Goal: Transaction & Acquisition: Book appointment/travel/reservation

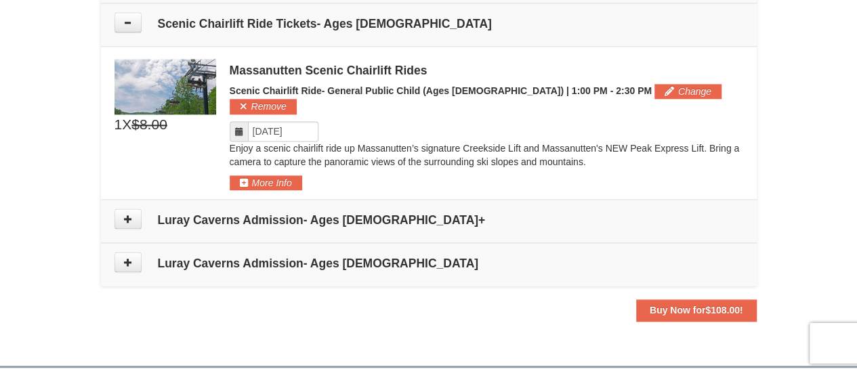
scroll to position [880, 0]
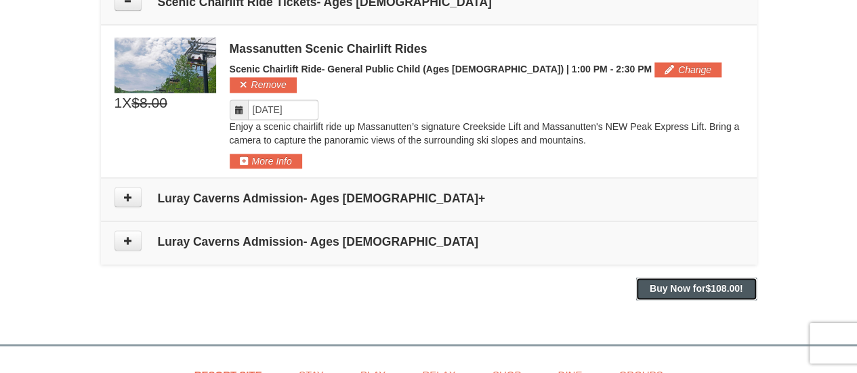
click at [665, 283] on strong "Buy Now for $108.00 !" at bounding box center [695, 288] width 93 height 11
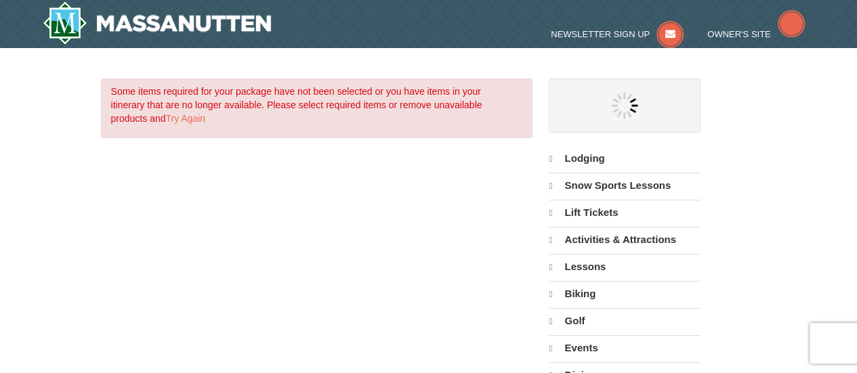
select select "9"
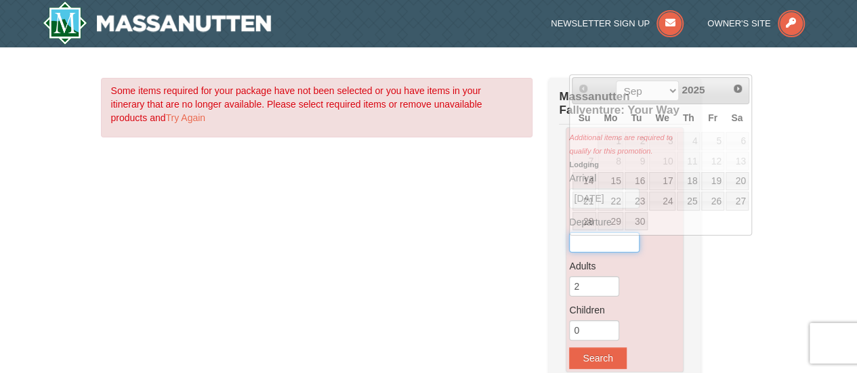
click at [607, 248] on input "text" at bounding box center [604, 242] width 70 height 20
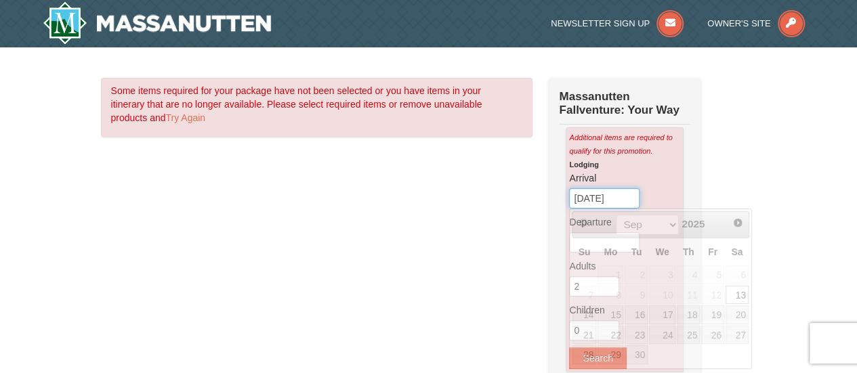
click at [608, 198] on input "09/13/2025" at bounding box center [604, 198] width 70 height 20
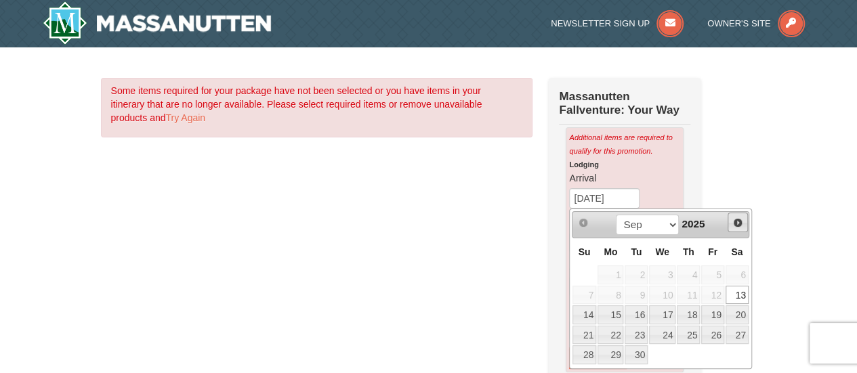
click at [737, 220] on span "Next" at bounding box center [737, 222] width 11 height 11
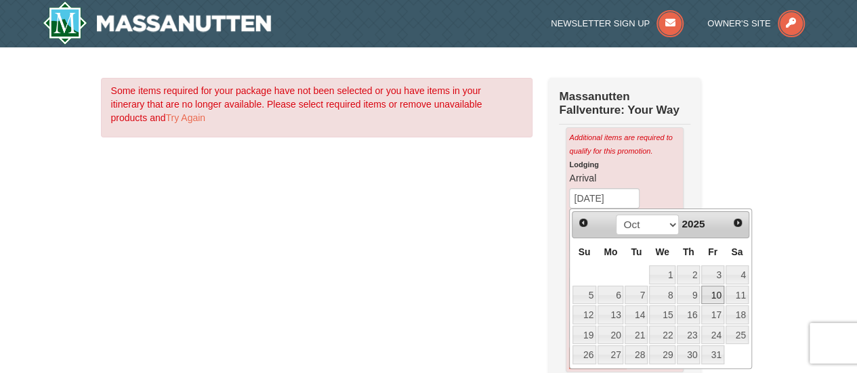
click at [709, 290] on link "10" at bounding box center [712, 295] width 23 height 19
type input "10/10/2025"
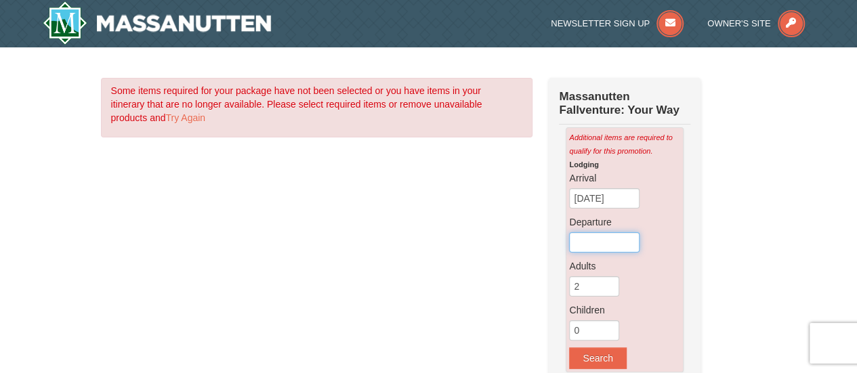
click at [601, 241] on input "text" at bounding box center [604, 242] width 70 height 20
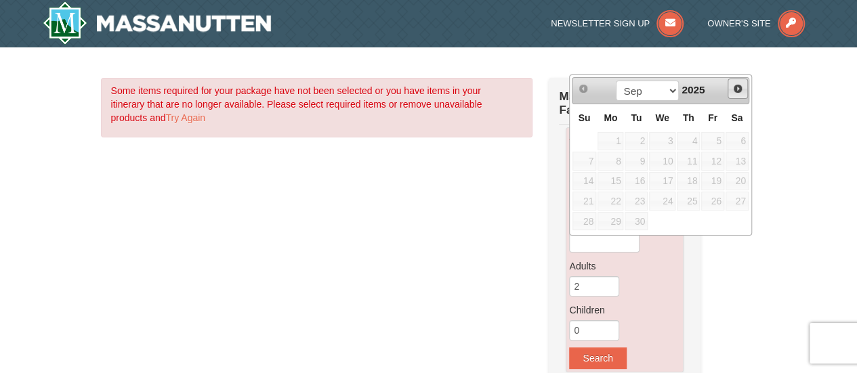
click at [734, 87] on span "Next" at bounding box center [737, 88] width 11 height 11
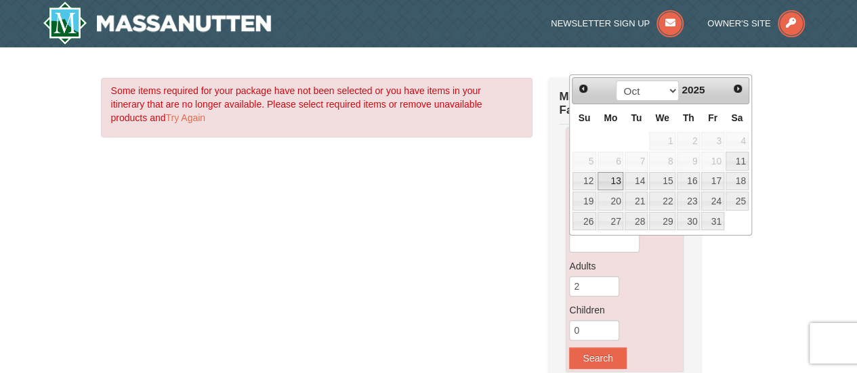
click at [611, 177] on link "13" at bounding box center [610, 181] width 26 height 19
type input "10/13/2025"
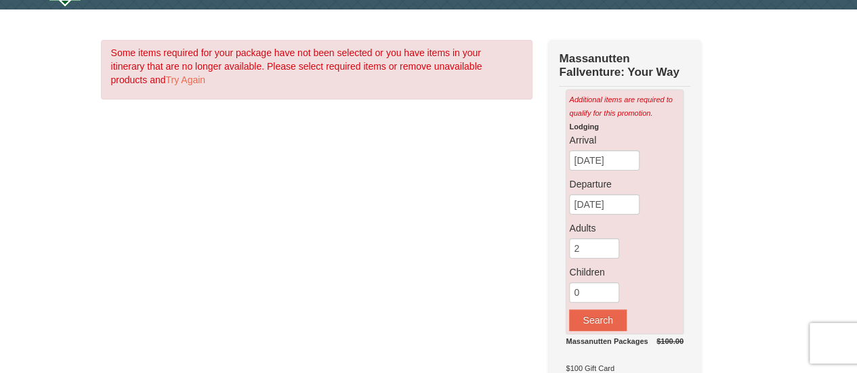
scroll to position [68, 0]
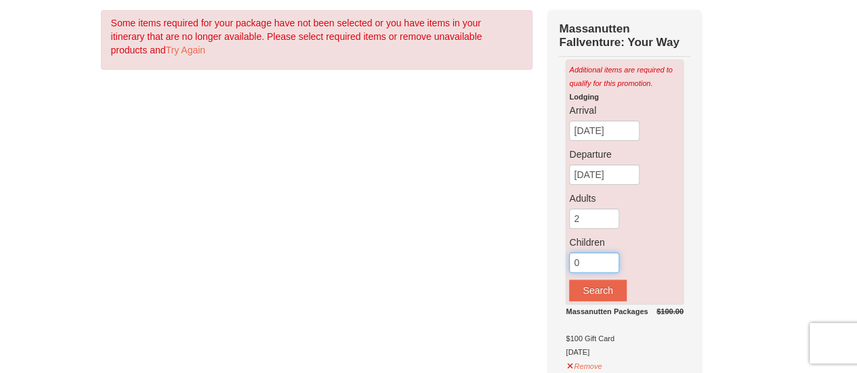
click at [597, 260] on input "0" at bounding box center [594, 263] width 50 height 20
click at [609, 259] on input "1" at bounding box center [594, 263] width 50 height 20
type input "2"
click at [609, 258] on input "2" at bounding box center [594, 263] width 50 height 20
click at [590, 291] on button "Search" at bounding box center [597, 291] width 57 height 22
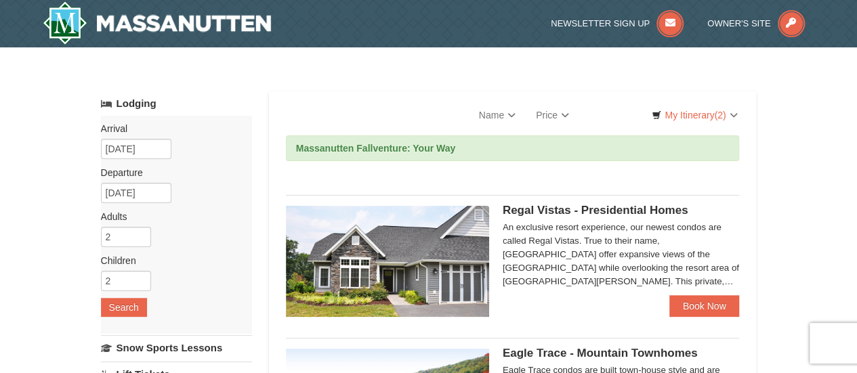
select select "9"
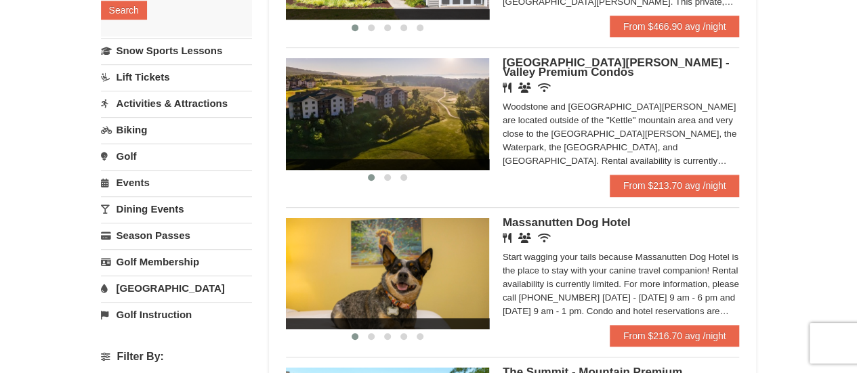
scroll to position [271, 0]
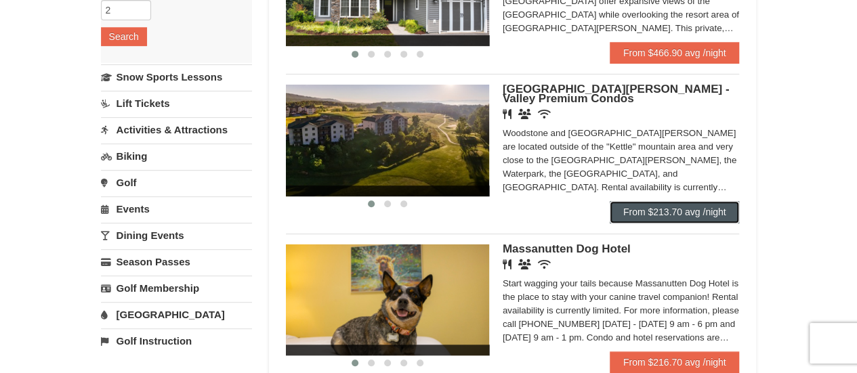
click at [653, 208] on link "From $213.70 avg /night" at bounding box center [674, 212] width 130 height 22
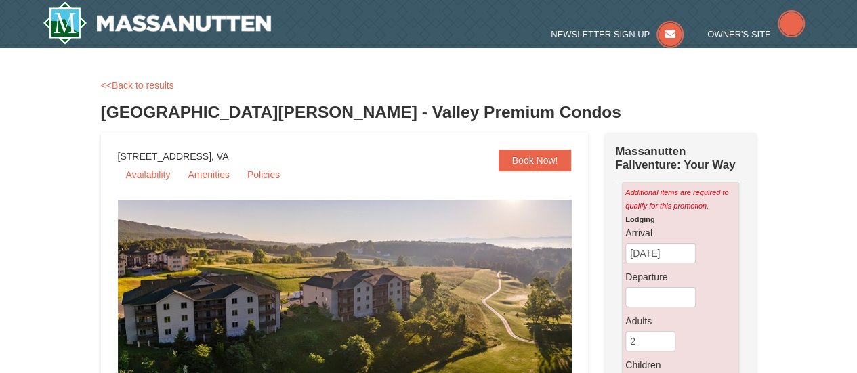
select select "9"
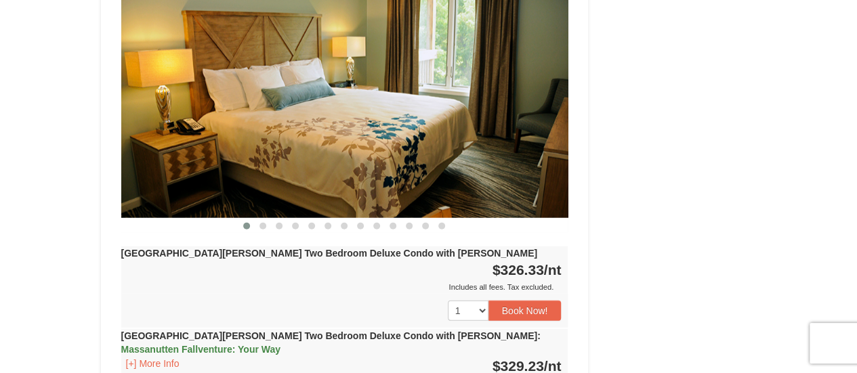
scroll to position [1760, 0]
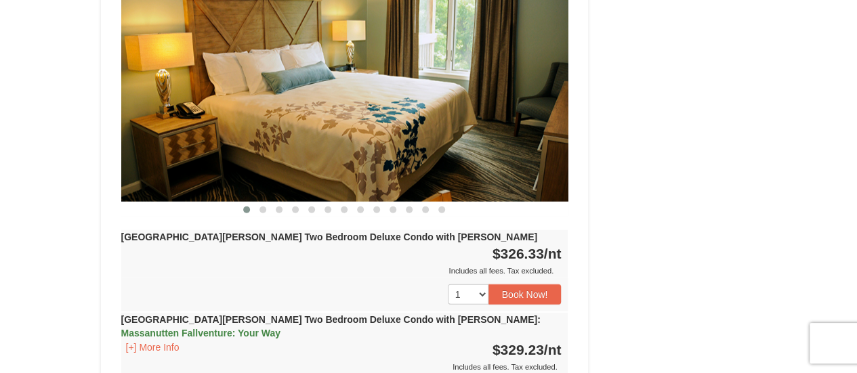
click at [293, 314] on strong "Woodstone Meadows Two Bedroom Deluxe Condo with Jacuzzi : Massanutten Fallventu…" at bounding box center [330, 326] width 419 height 24
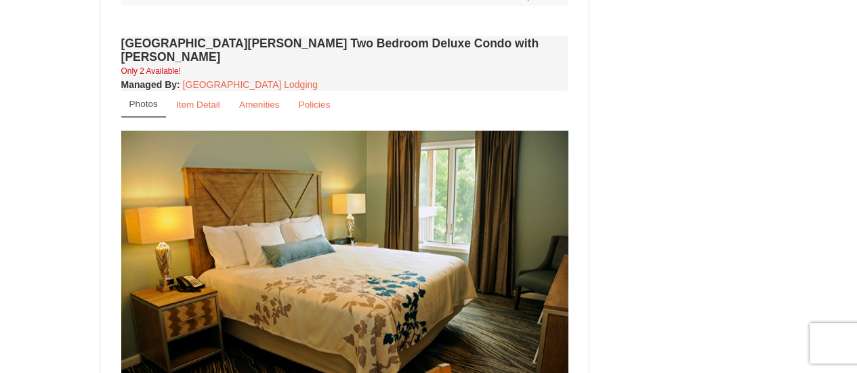
scroll to position [1557, 0]
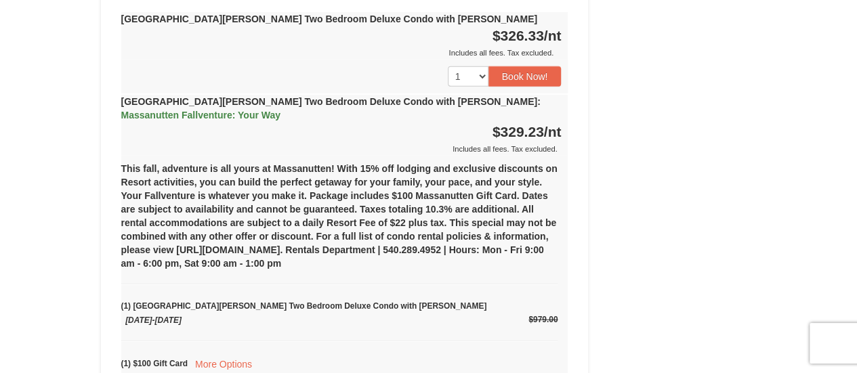
scroll to position [2031, 0]
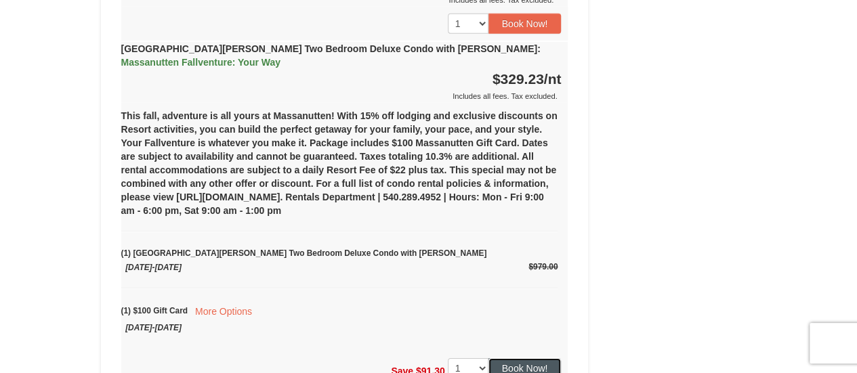
click at [522, 358] on button "Book Now!" at bounding box center [524, 368] width 73 height 20
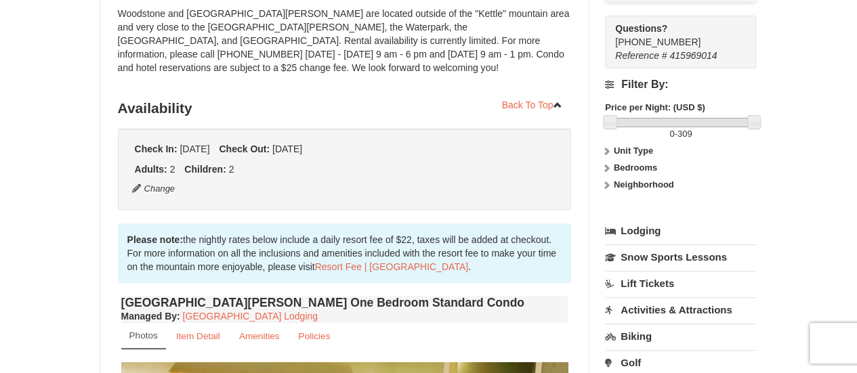
scroll to position [132, 0]
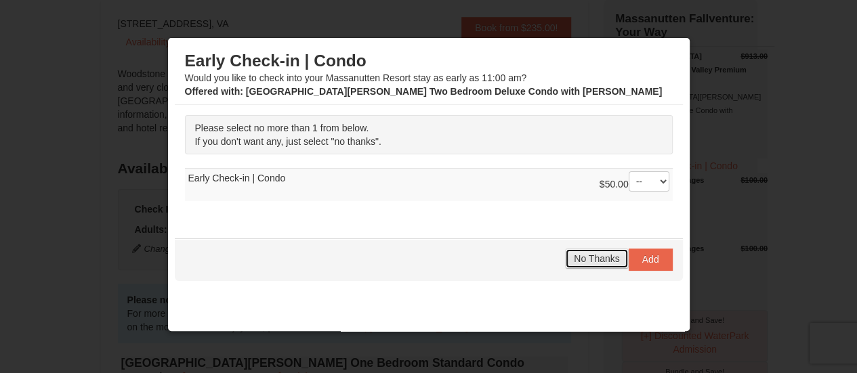
click at [574, 257] on span "No Thanks" at bounding box center [596, 258] width 45 height 11
